Goal: Task Accomplishment & Management: Manage account settings

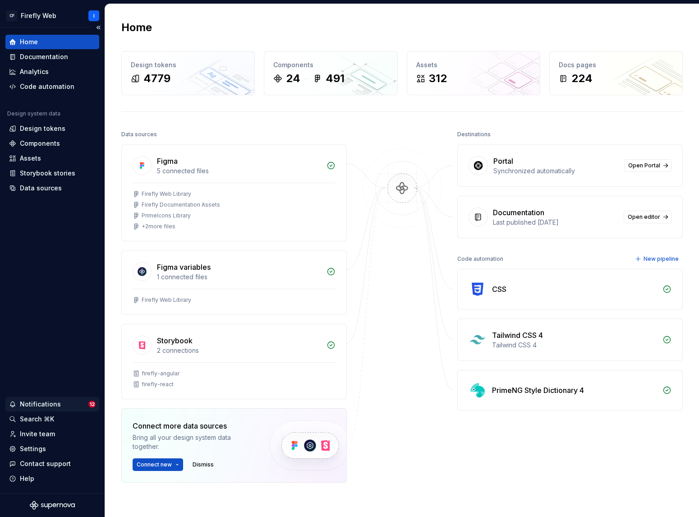
click at [51, 405] on div "Notifications" at bounding box center [40, 403] width 41 height 9
click at [26, 448] on html "CF Firefly Web I Home Documentation Analytics Code automation Design system dat…" at bounding box center [349, 258] width 699 height 517
click at [27, 447] on div "Settings" at bounding box center [33, 448] width 26 height 9
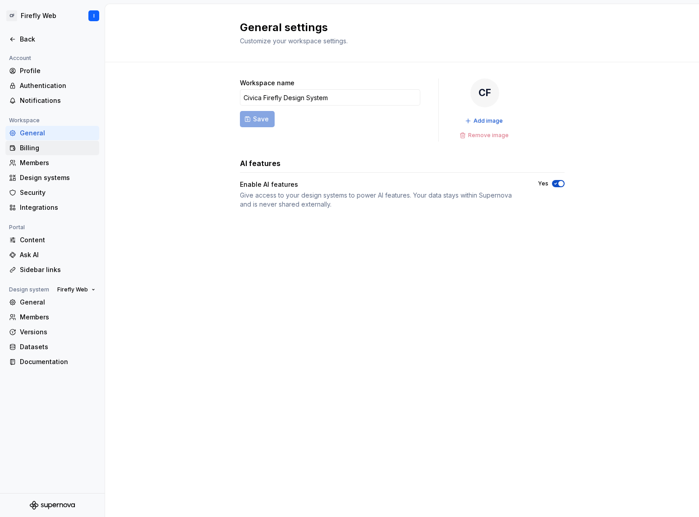
click at [32, 147] on div "Billing" at bounding box center [58, 147] width 76 height 9
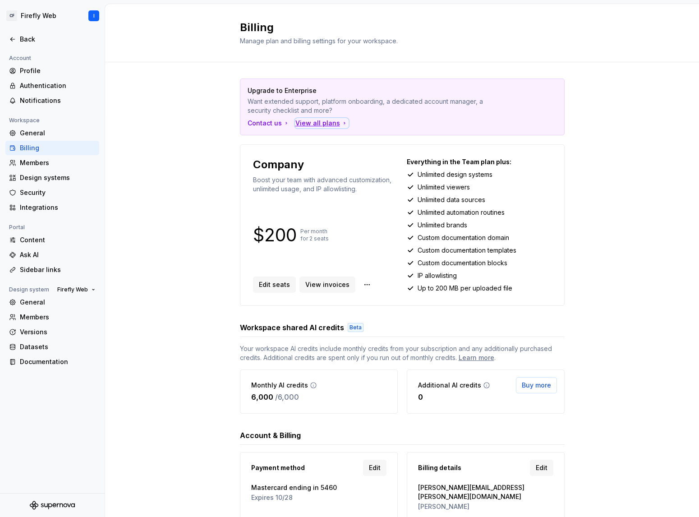
click at [306, 124] on div "View all plans" at bounding box center [321, 123] width 53 height 9
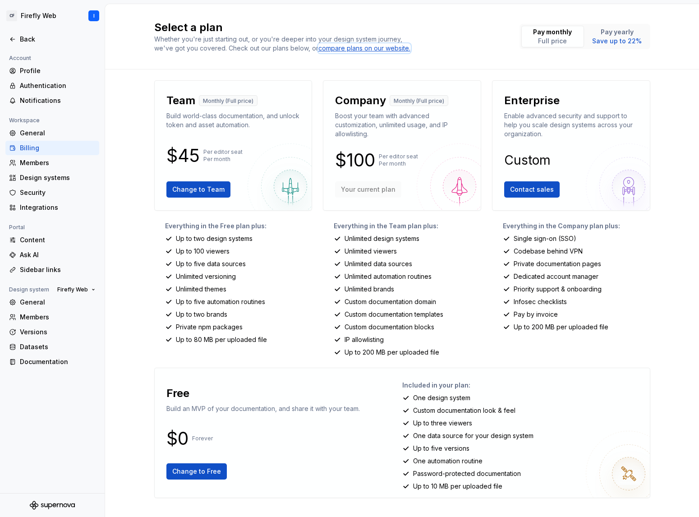
click at [375, 49] on div "compare plans on our website." at bounding box center [364, 48] width 92 height 9
